Goal: Task Accomplishment & Management: Complete application form

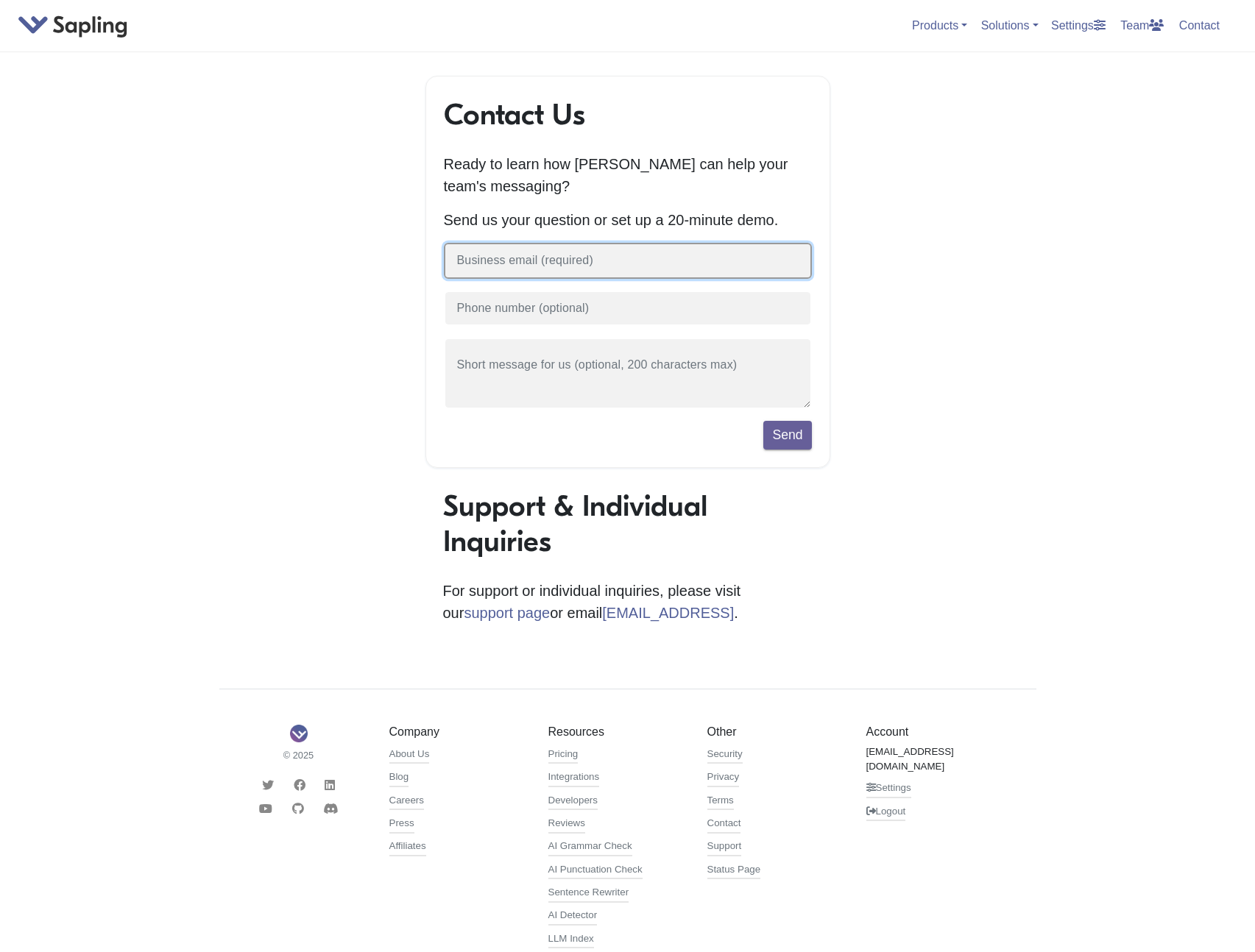
click at [610, 255] on input "text" at bounding box center [628, 260] width 368 height 36
type input "[EMAIL_ADDRESS][DOMAIN_NAME]"
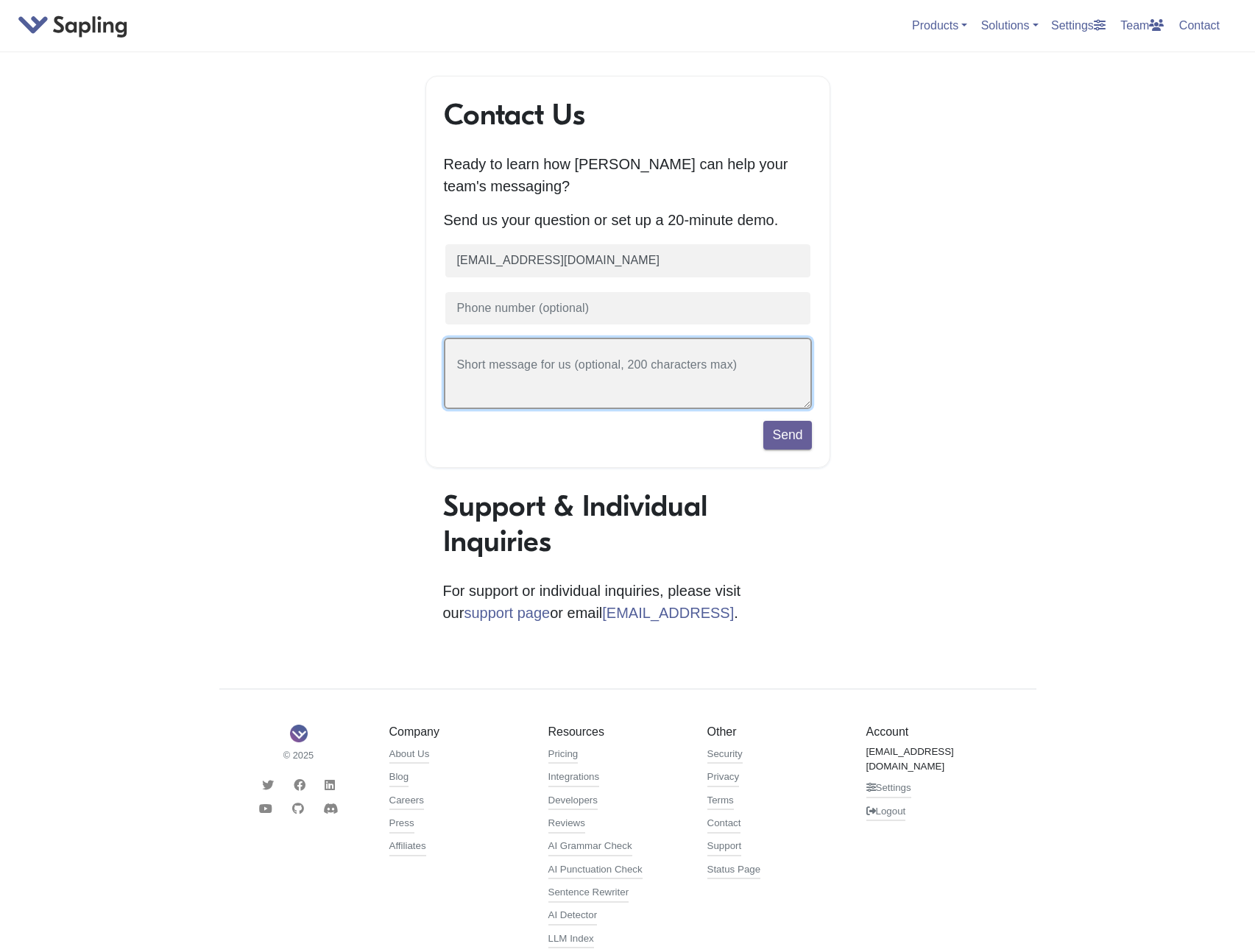
click at [633, 358] on textarea at bounding box center [628, 373] width 368 height 72
click at [697, 388] on textarea "Please need a demo with" at bounding box center [628, 373] width 368 height 72
type textarea "Please need a demo with you regarding auto-completion everywhere"
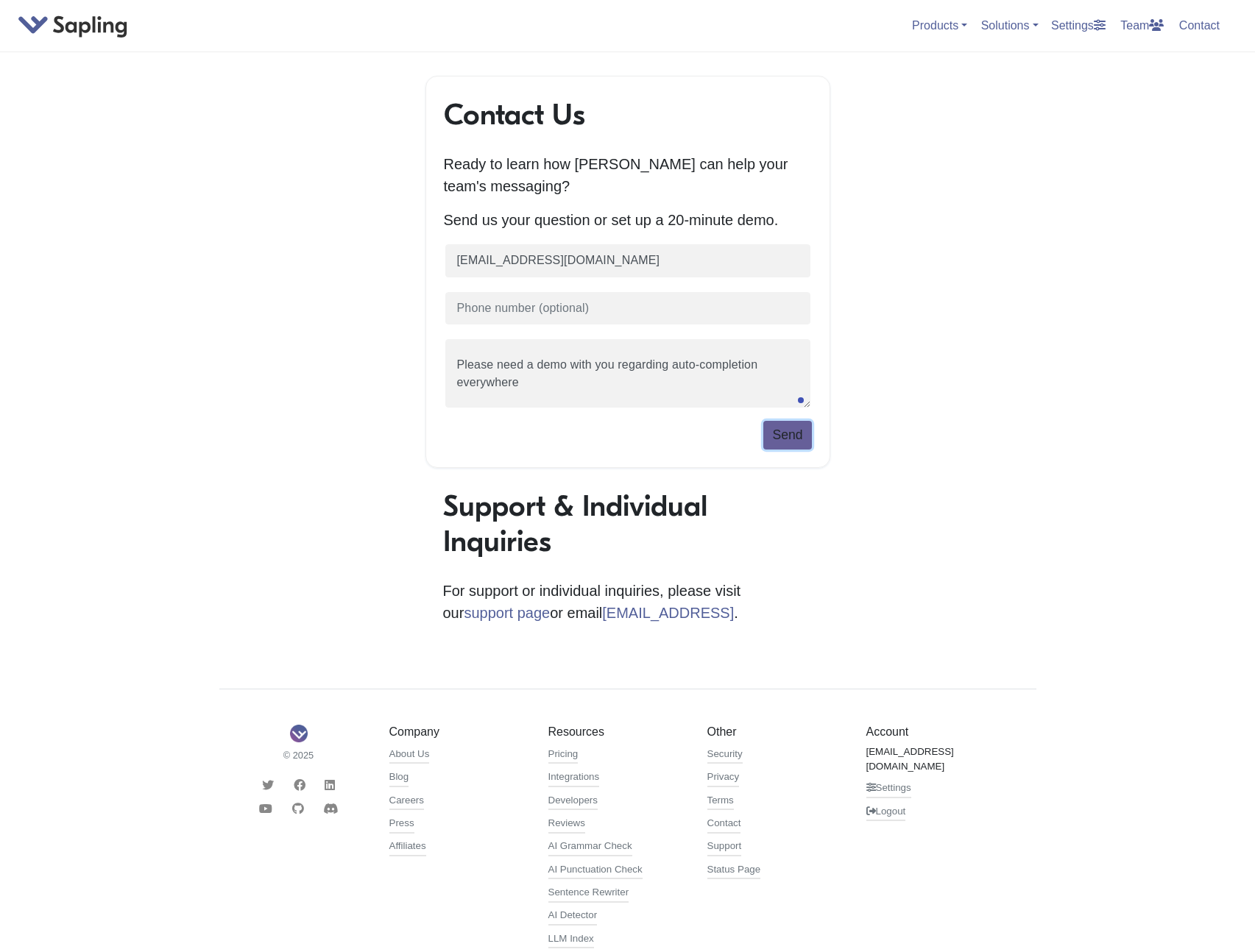
click at [773, 435] on button "Send" at bounding box center [787, 434] width 47 height 28
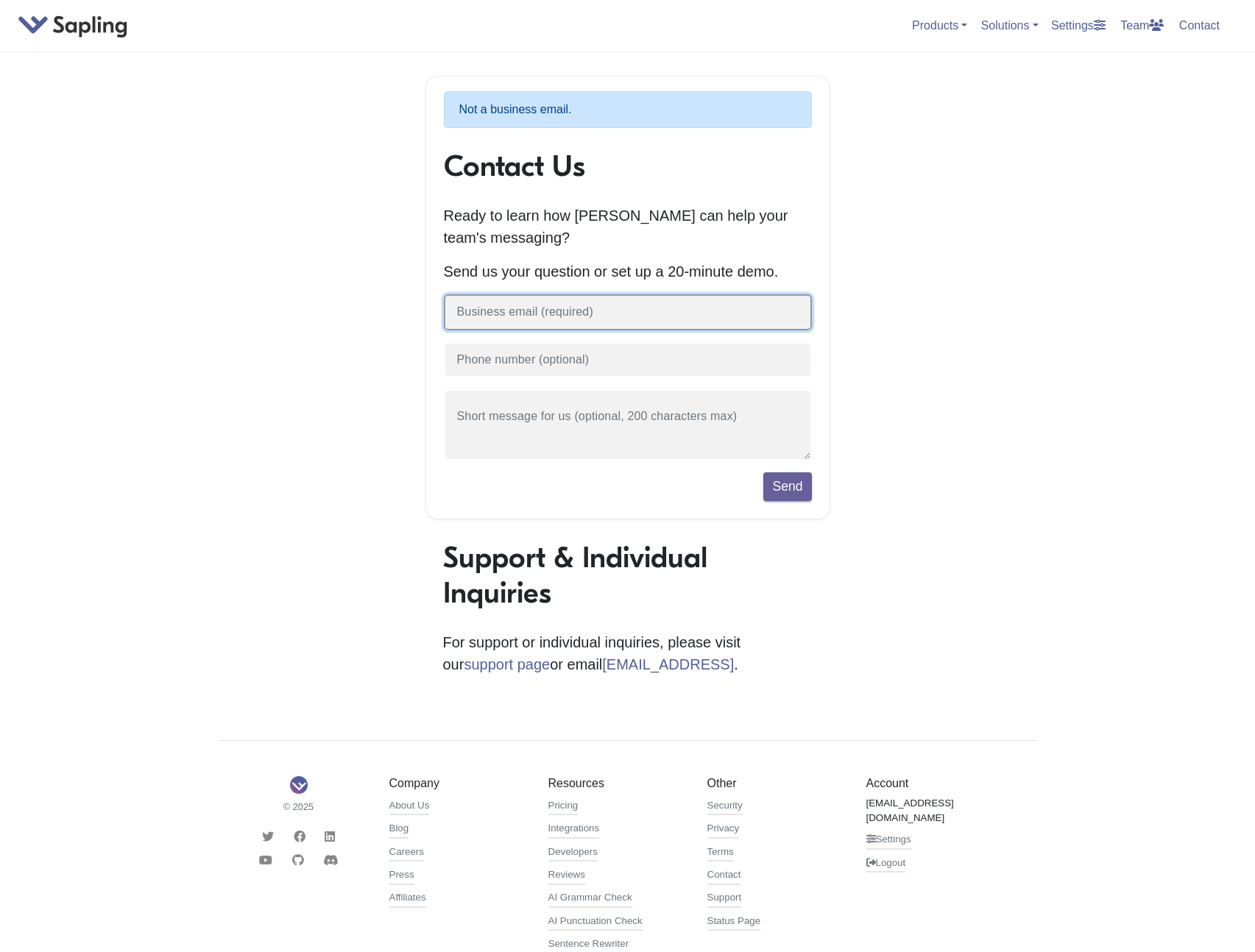
click at [610, 327] on input "text" at bounding box center [628, 312] width 368 height 36
type input "[EMAIL_ADDRESS][PERSON_NAME][DOMAIN_NAME]"
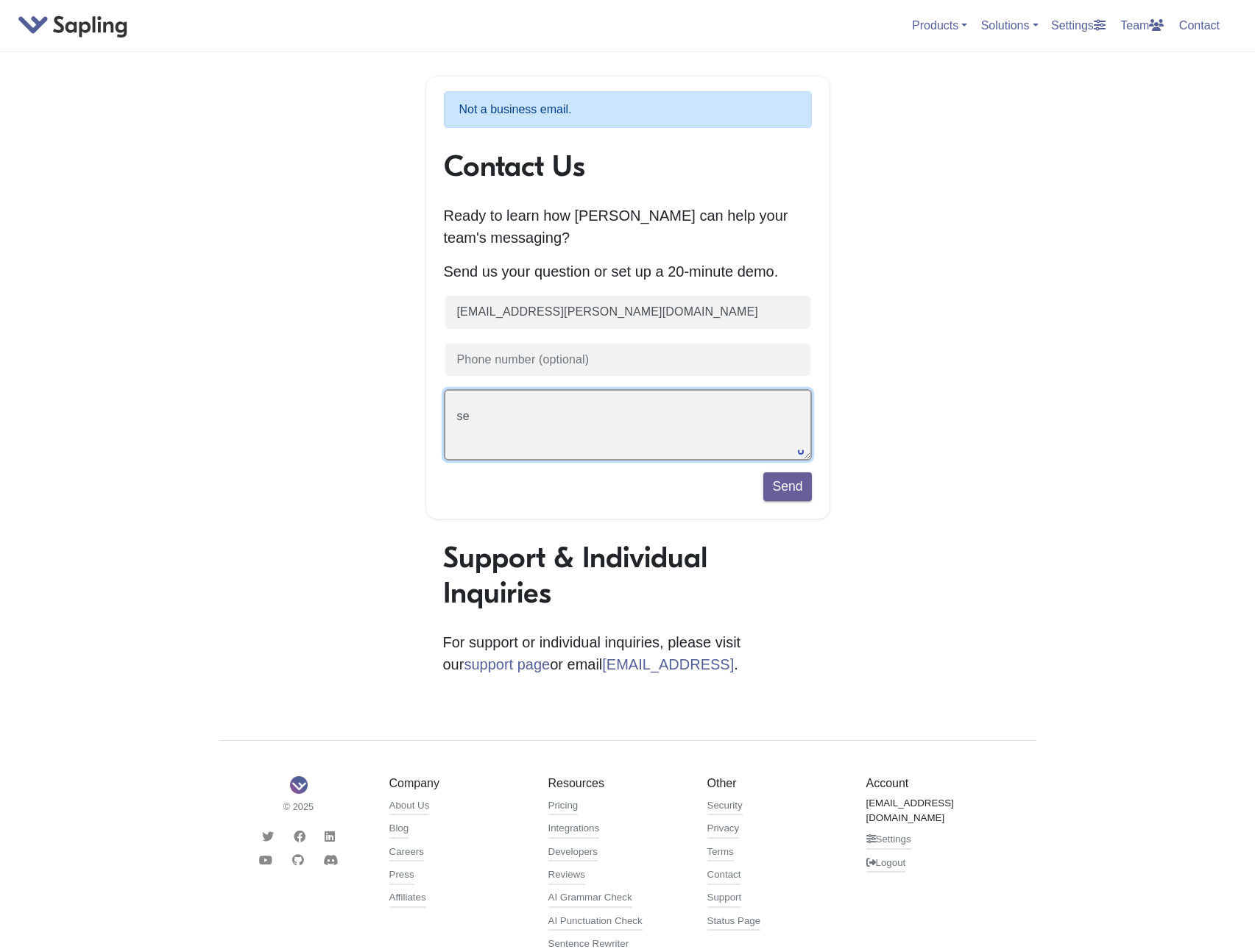
type textarea "s"
click at [610, 432] on div at bounding box center [603, 439] width 27 height 23
type textarea "Need to book a demo with you regarding the auto-complete feature and how it wor…"
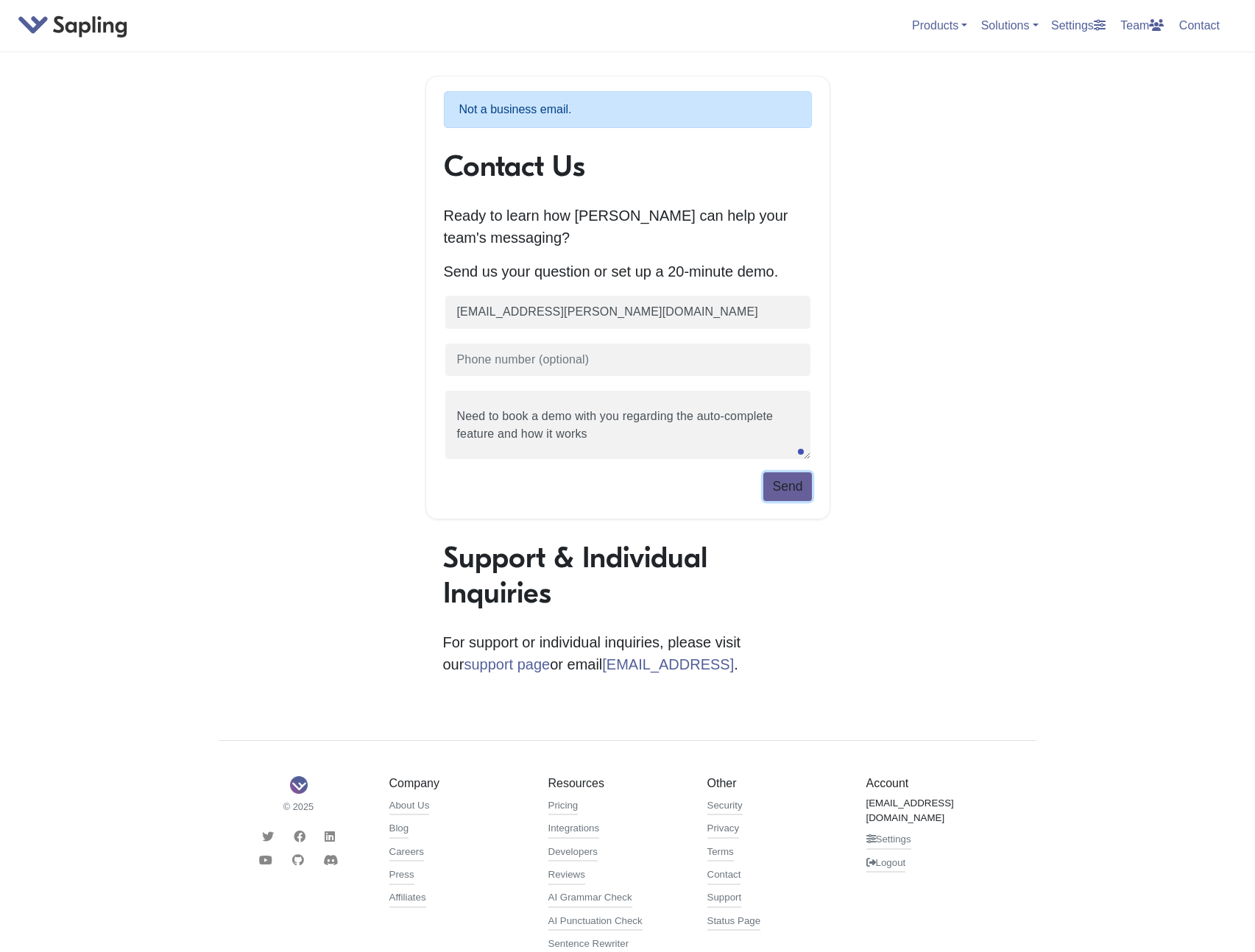
click at [776, 491] on button "Send" at bounding box center [787, 486] width 47 height 28
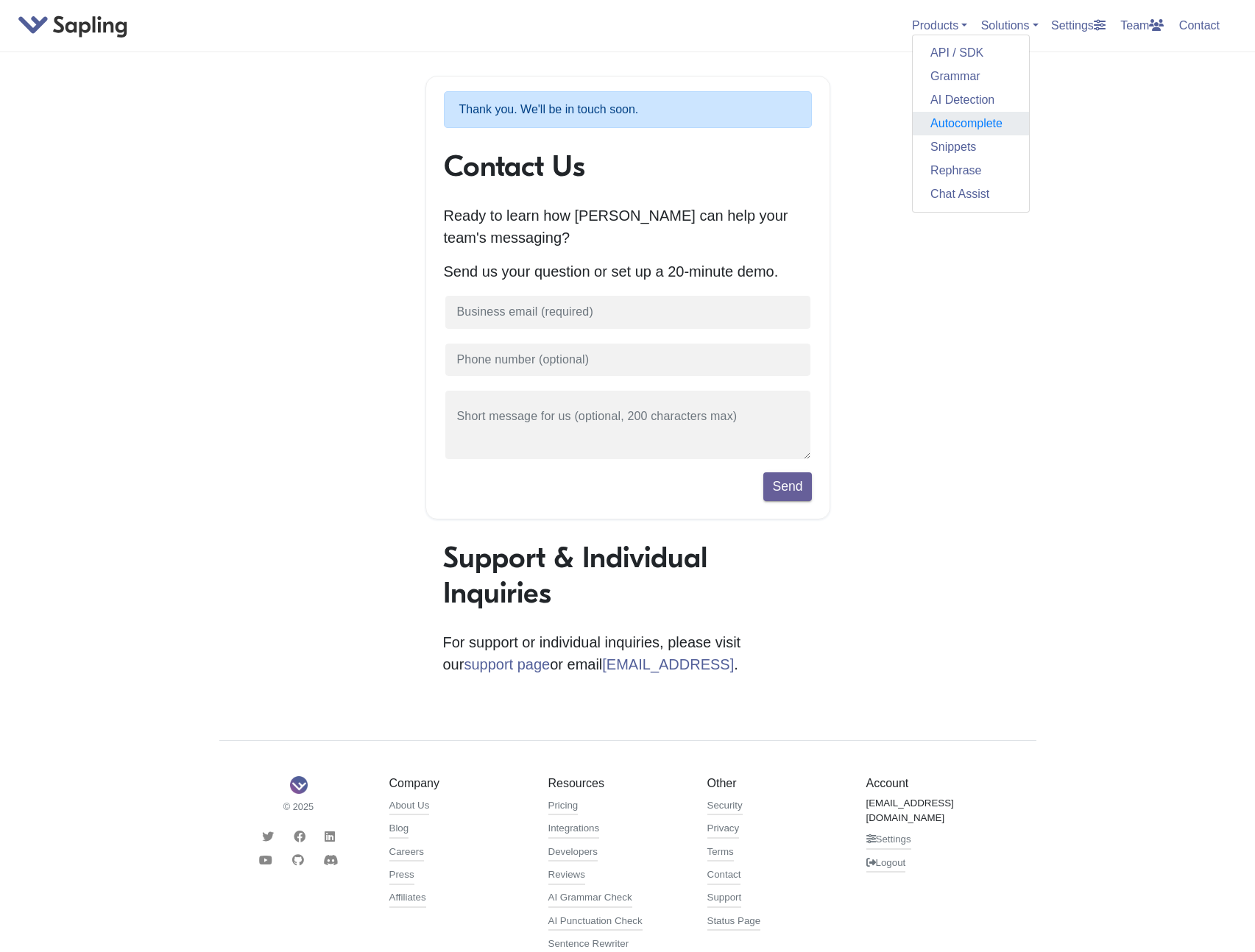
click at [952, 119] on link "Autocomplete" at bounding box center [970, 123] width 116 height 23
